Goal: Information Seeking & Learning: Learn about a topic

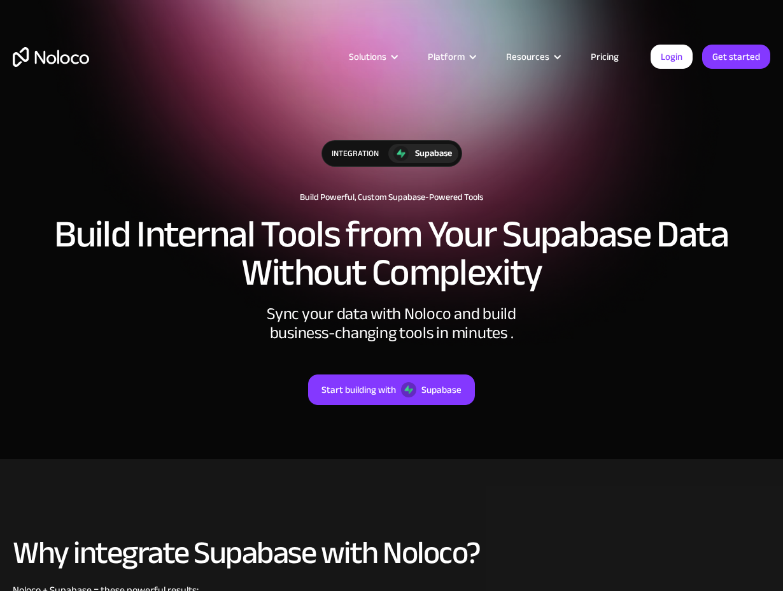
click at [484, 222] on h2 "Build Internal Tools from Your Supabase Data Without Complexity" at bounding box center [392, 253] width 758 height 76
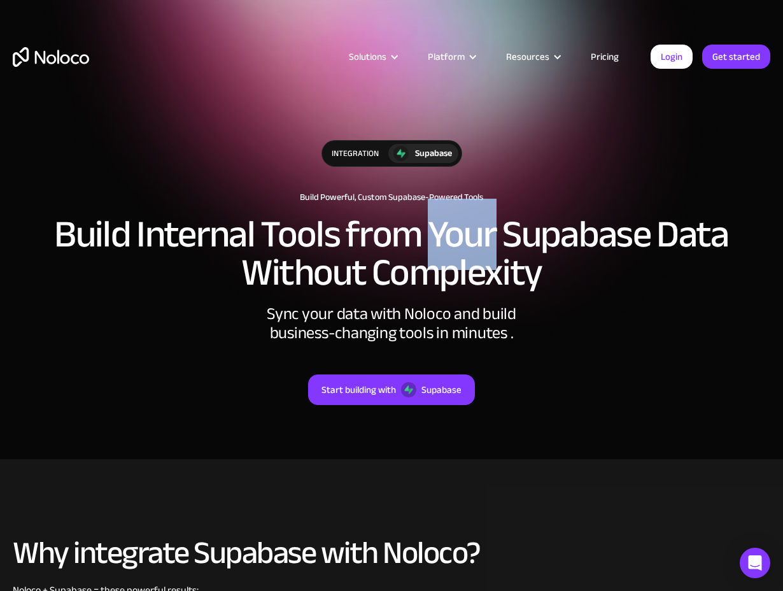
click at [484, 222] on h2 "Build Internal Tools from Your Supabase Data Without Complexity" at bounding box center [392, 253] width 758 height 76
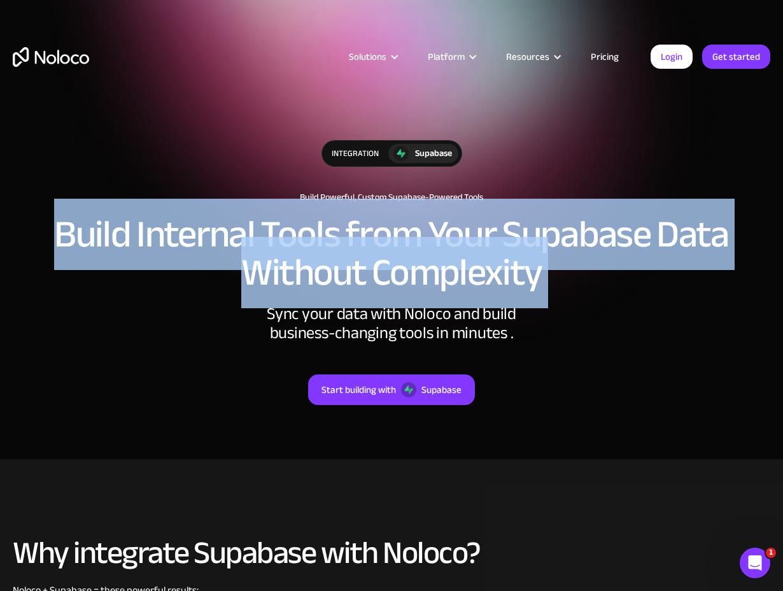
click at [484, 222] on h2 "Build Internal Tools from Your Supabase Data Without Complexity" at bounding box center [392, 253] width 758 height 76
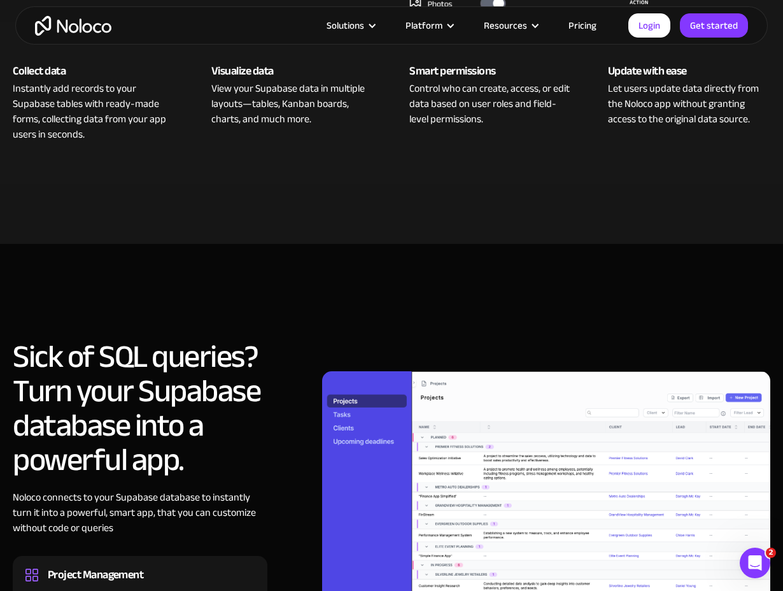
scroll to position [789, 0]
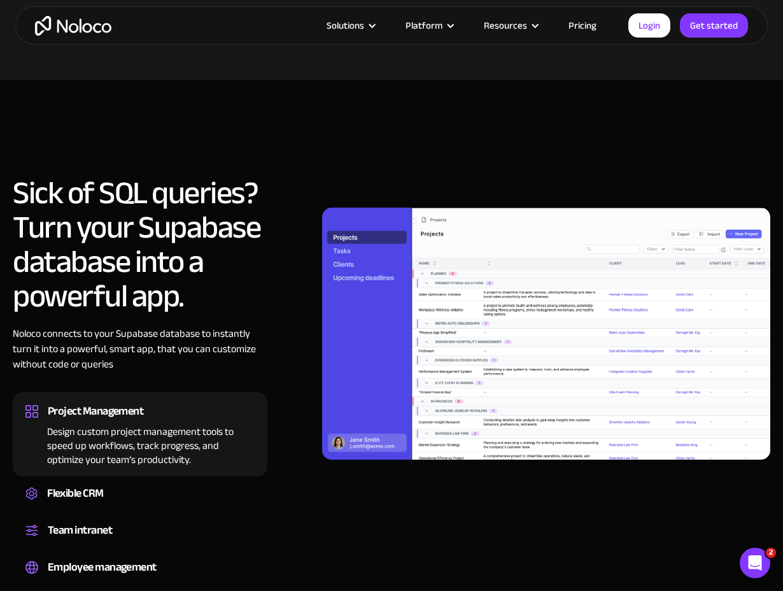
click at [169, 203] on h2 "Sick of SQL queries? Turn your Supabase database into a powerful app." at bounding box center [140, 244] width 255 height 137
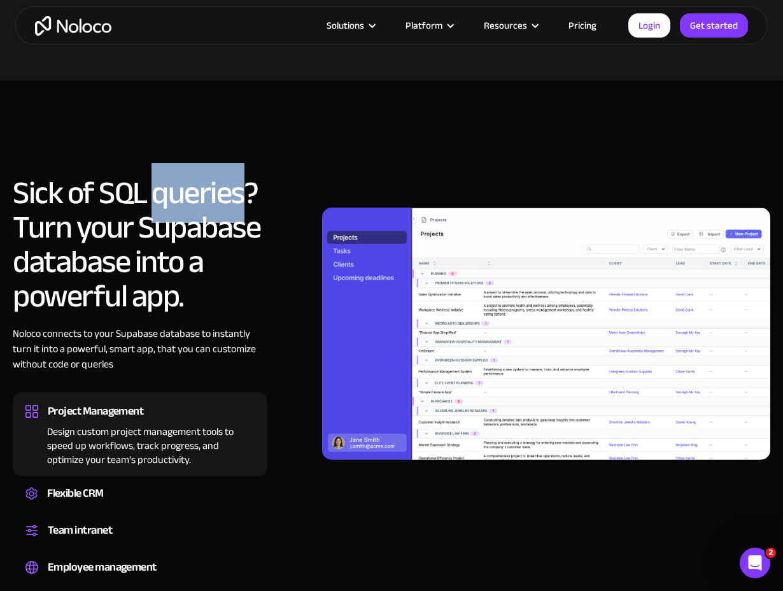
click at [169, 203] on h2 "Sick of SQL queries? Turn your Supabase database into a powerful app." at bounding box center [140, 244] width 255 height 137
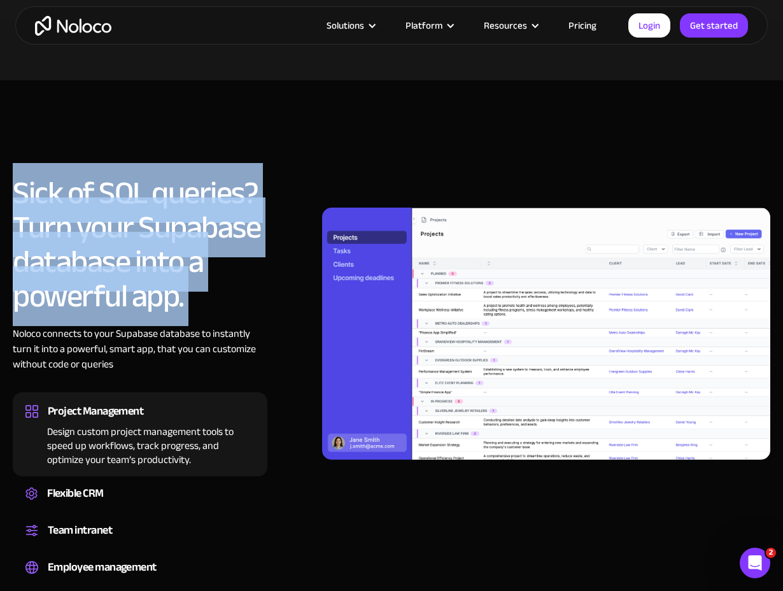
click at [169, 203] on h2 "Sick of SQL queries? Turn your Supabase database into a powerful app." at bounding box center [140, 244] width 255 height 137
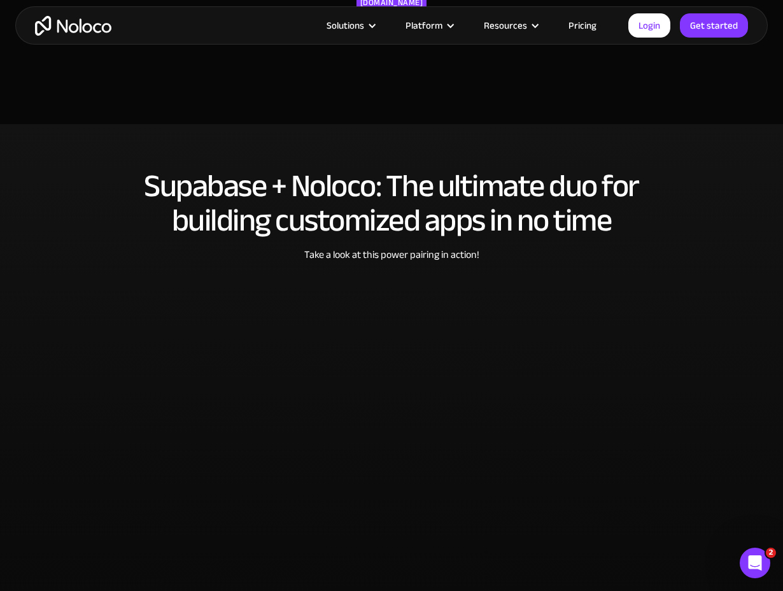
scroll to position [2404, 0]
